Goal: Find specific page/section: Find specific page/section

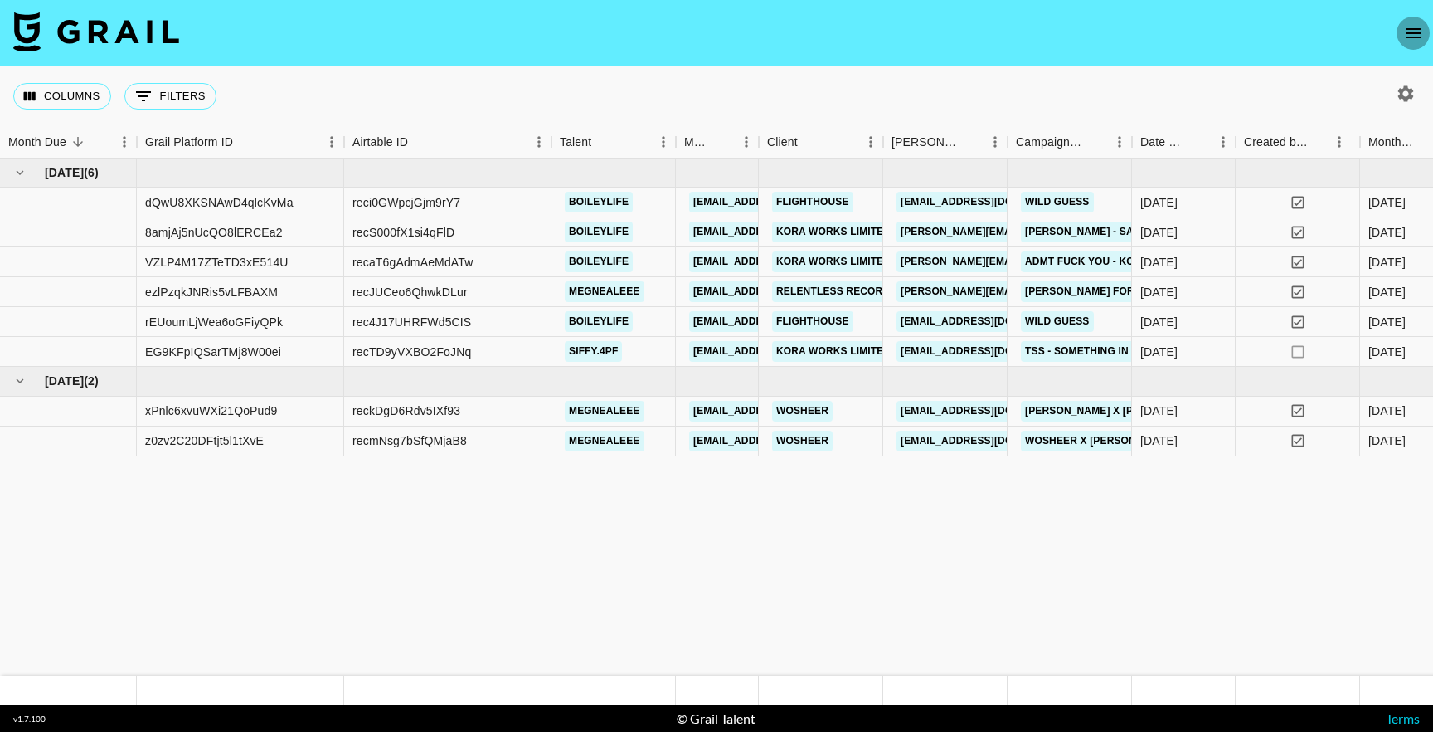
click at [1422, 32] on icon "open drawer" at bounding box center [1413, 33] width 20 height 20
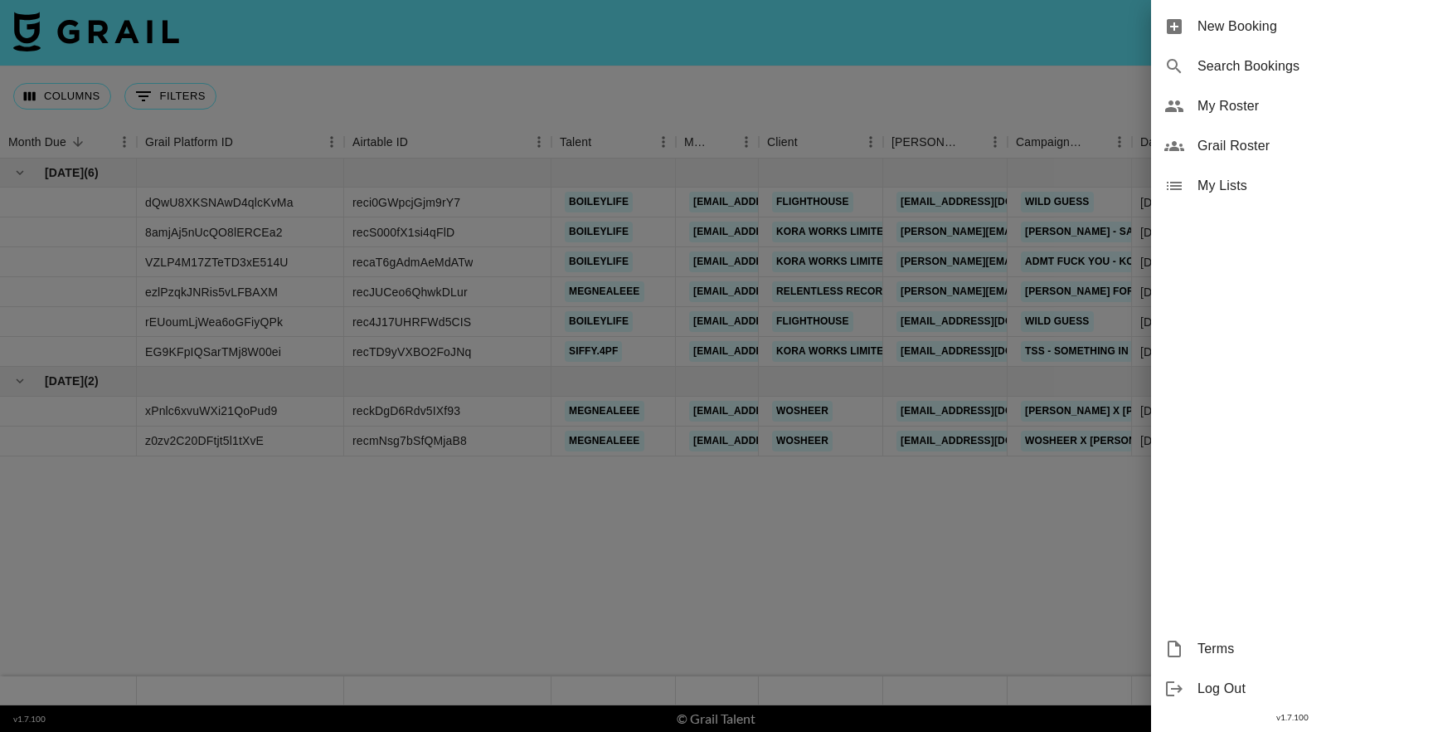
click at [1222, 102] on span "My Roster" at bounding box center [1309, 106] width 222 height 20
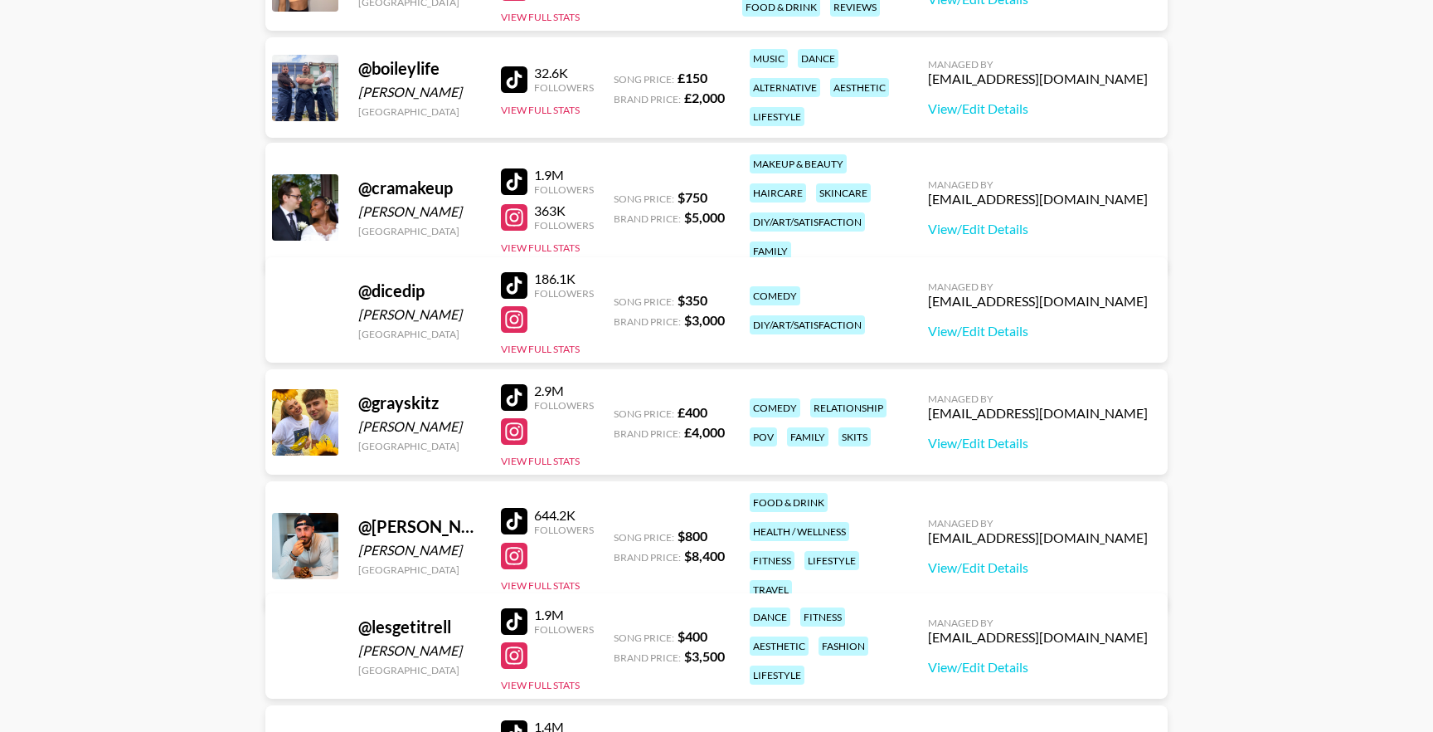
scroll to position [343, 0]
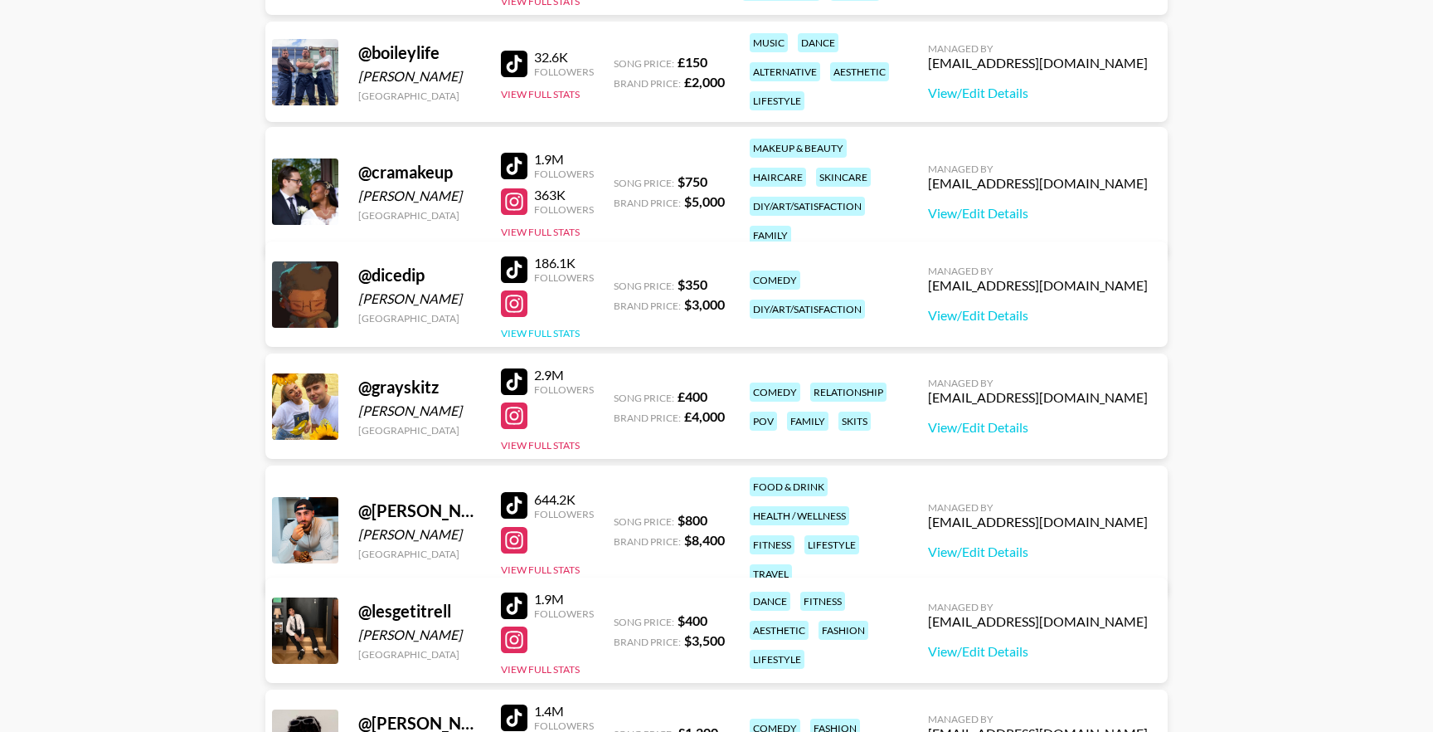
click at [527, 334] on button "View Full Stats" at bounding box center [540, 333] width 79 height 12
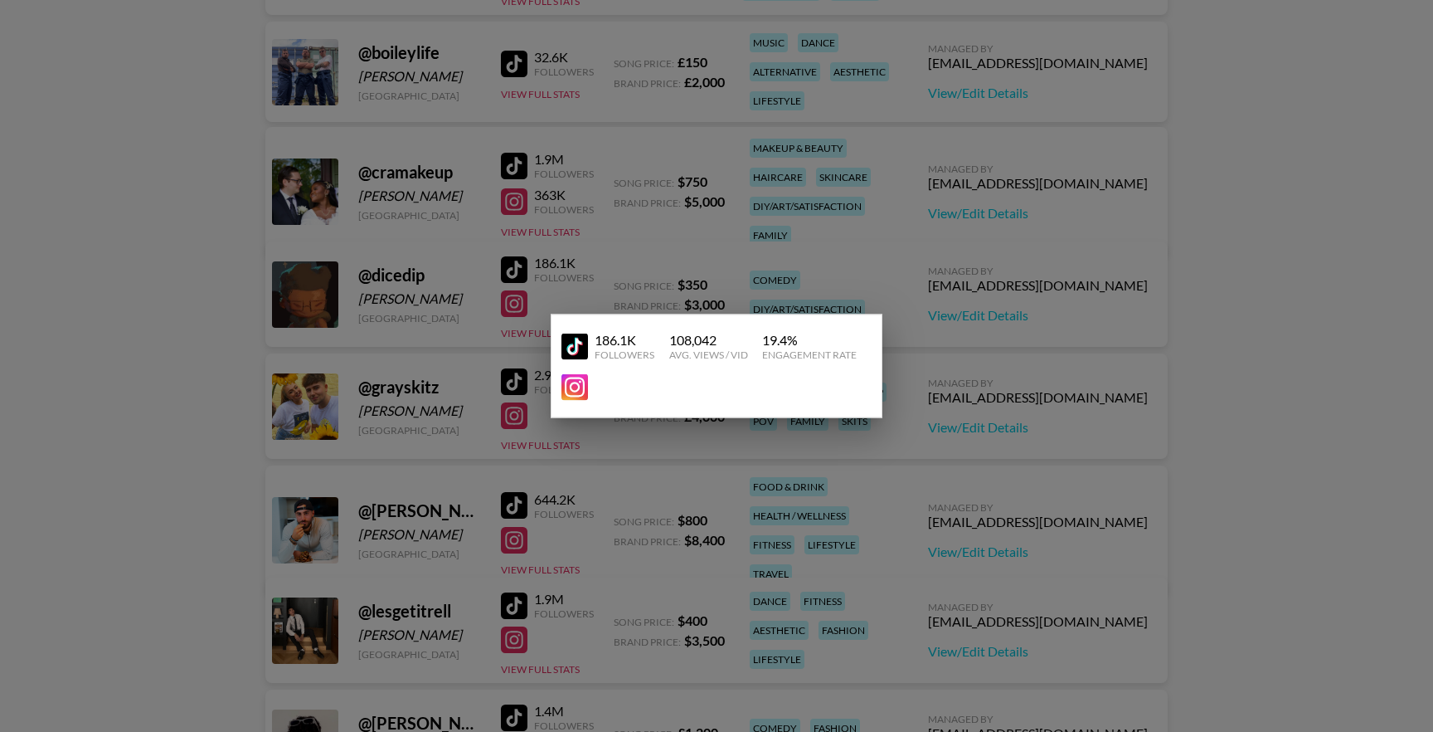
click at [351, 318] on div at bounding box center [716, 366] width 1433 height 732
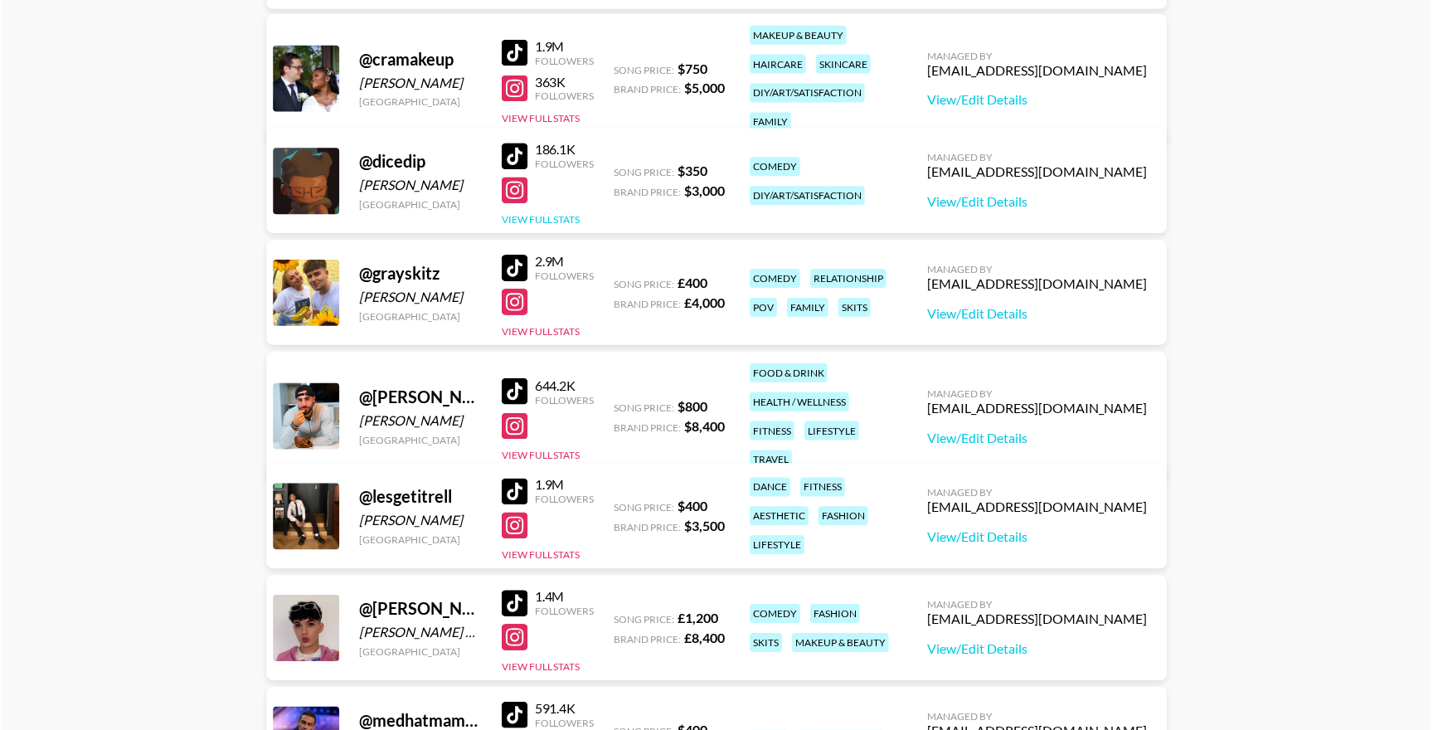
scroll to position [498, 0]
